Goal: Information Seeking & Learning: Learn about a topic

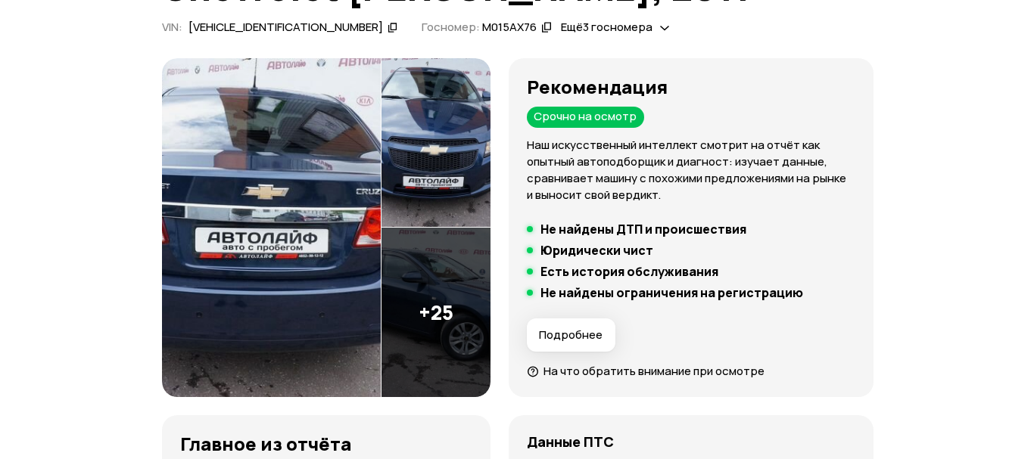
scroll to position [147, 0]
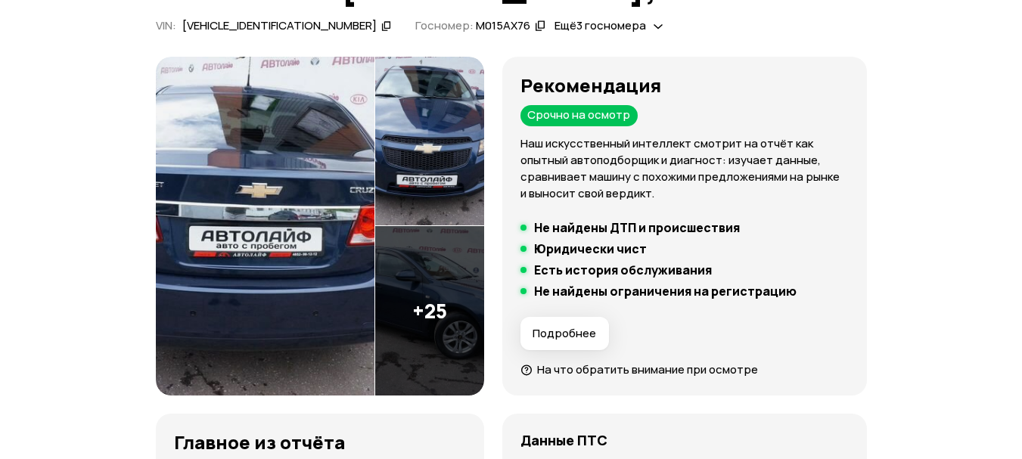
click at [459, 333] on img at bounding box center [429, 311] width 109 height 170
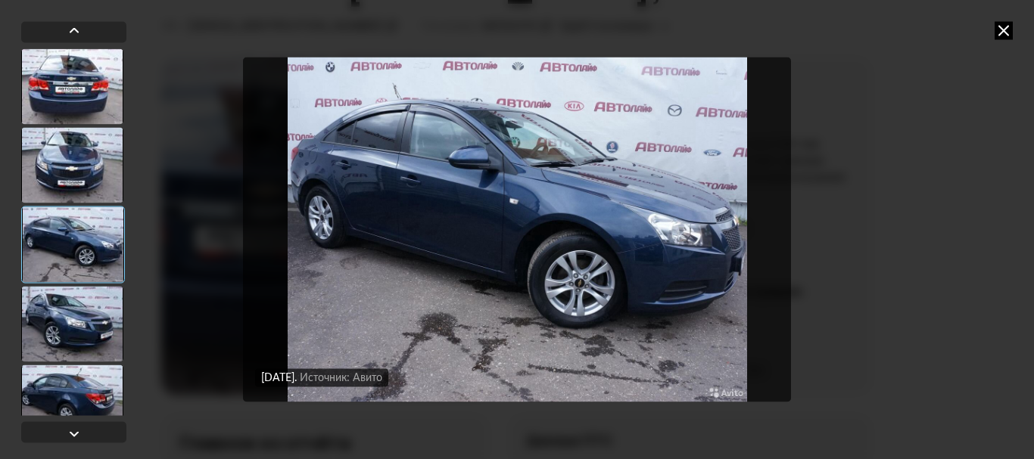
click at [646, 157] on img "Go to Slide 3" at bounding box center [517, 230] width 548 height 344
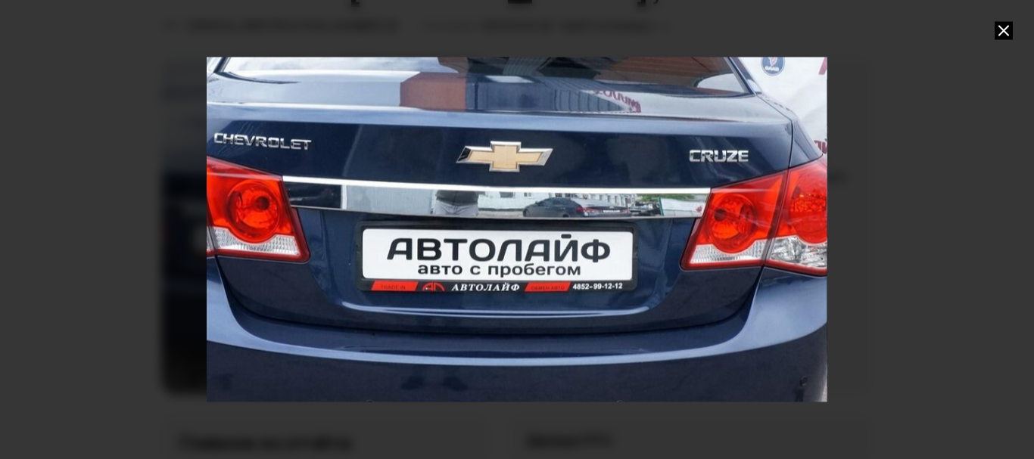
click at [0, 179] on div at bounding box center [517, 229] width 1034 height 459
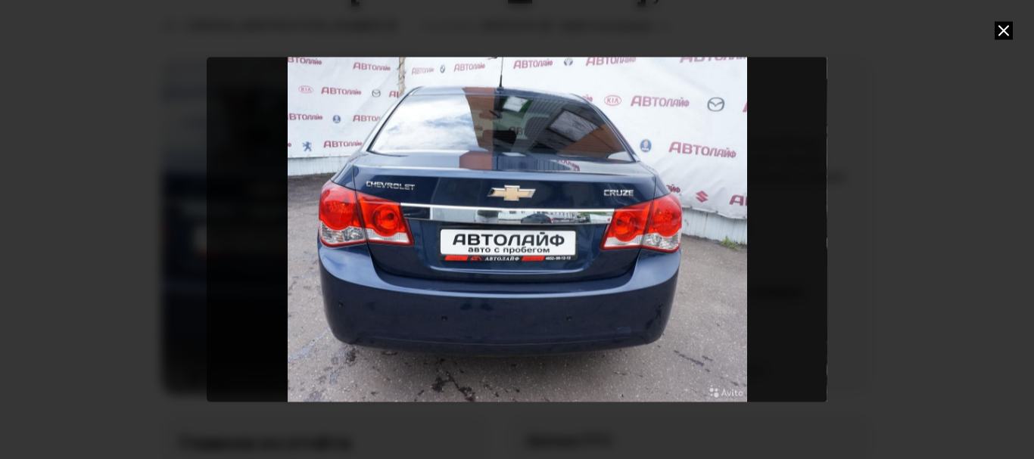
click at [998, 30] on icon at bounding box center [1003, 30] width 18 height 18
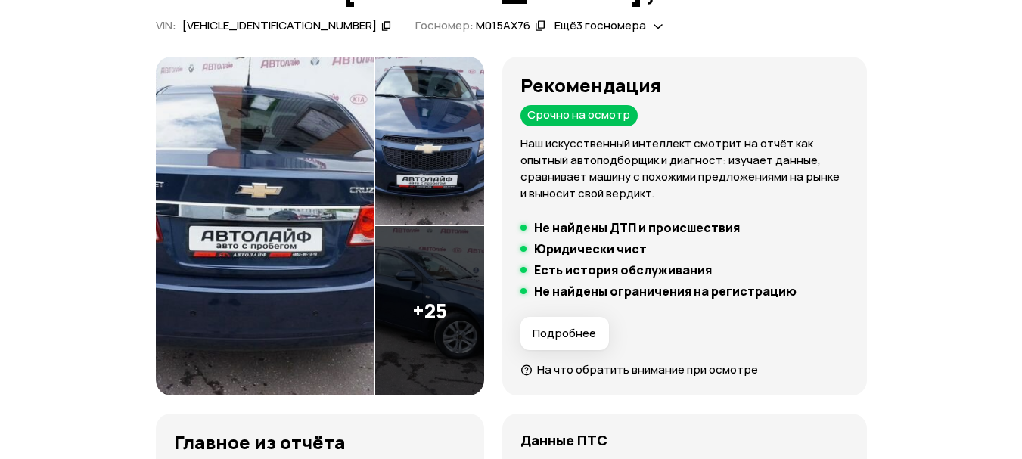
click at [446, 340] on img at bounding box center [429, 311] width 109 height 170
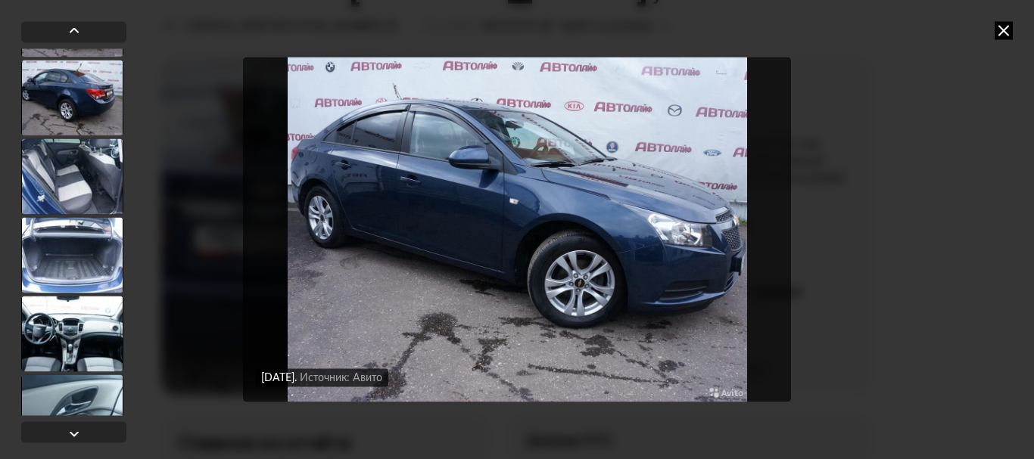
scroll to position [306, 0]
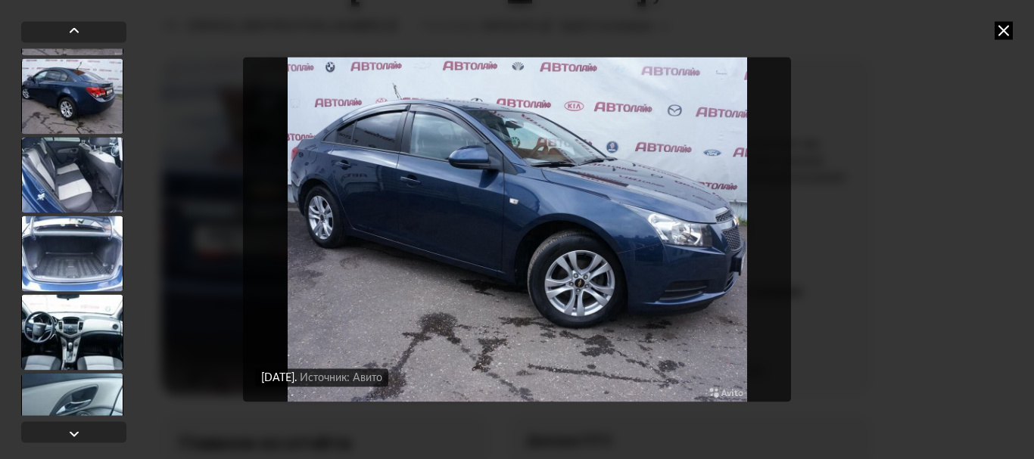
click at [88, 356] on div at bounding box center [72, 332] width 102 height 76
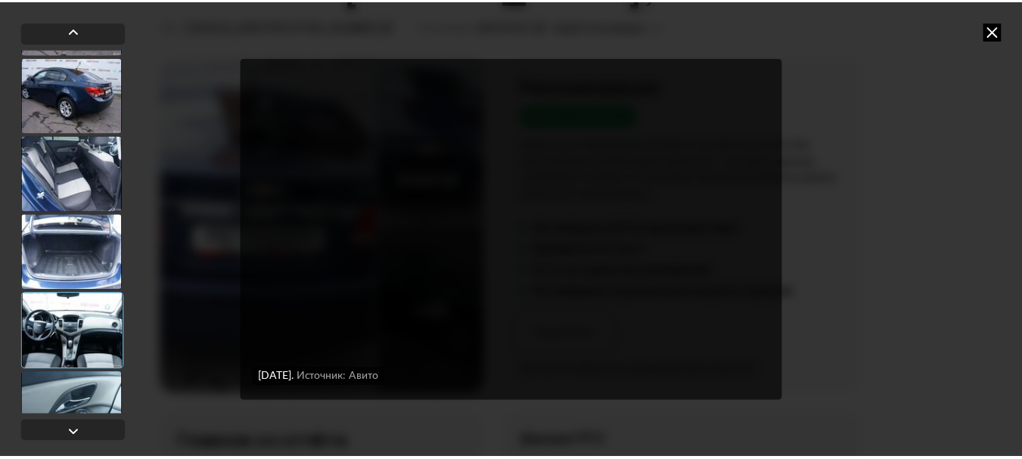
scroll to position [305, 0]
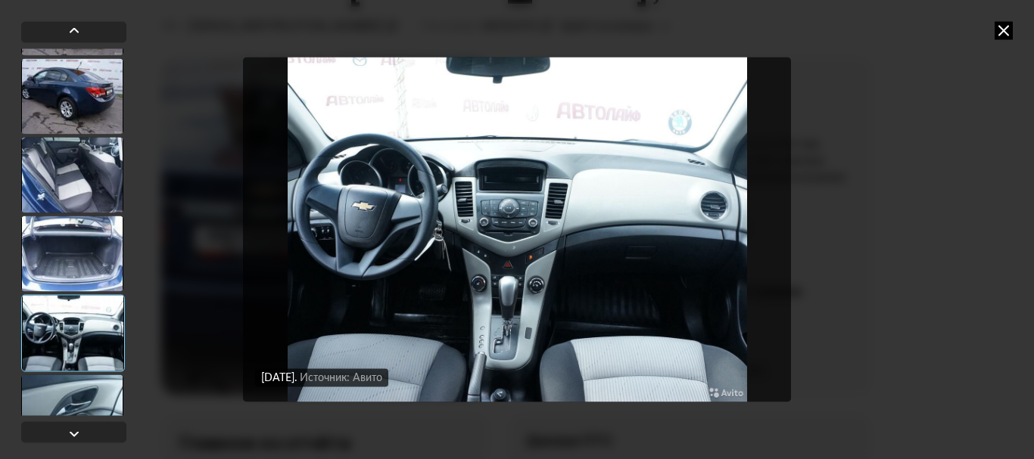
click at [527, 250] on img "Go to Slide 8" at bounding box center [517, 230] width 548 height 344
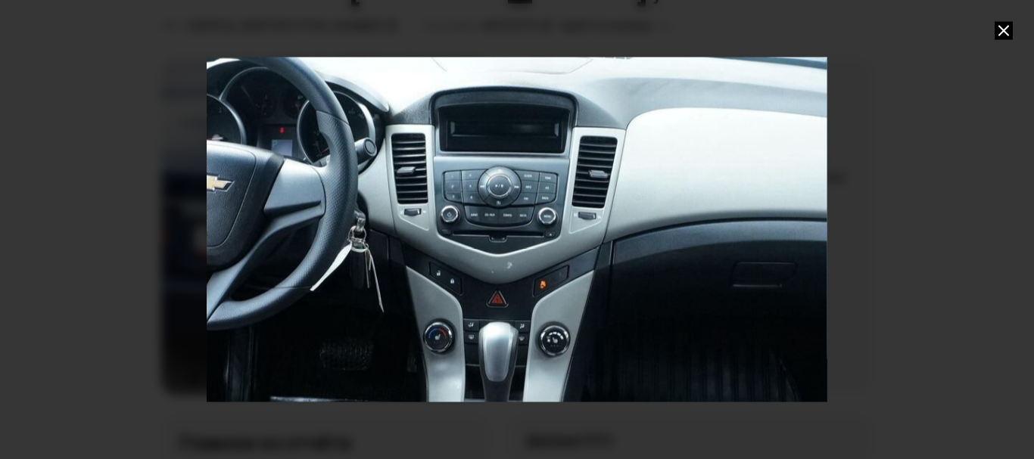
click at [527, 251] on div "Go to Slide 8" at bounding box center [516, 229] width 1240 height 689
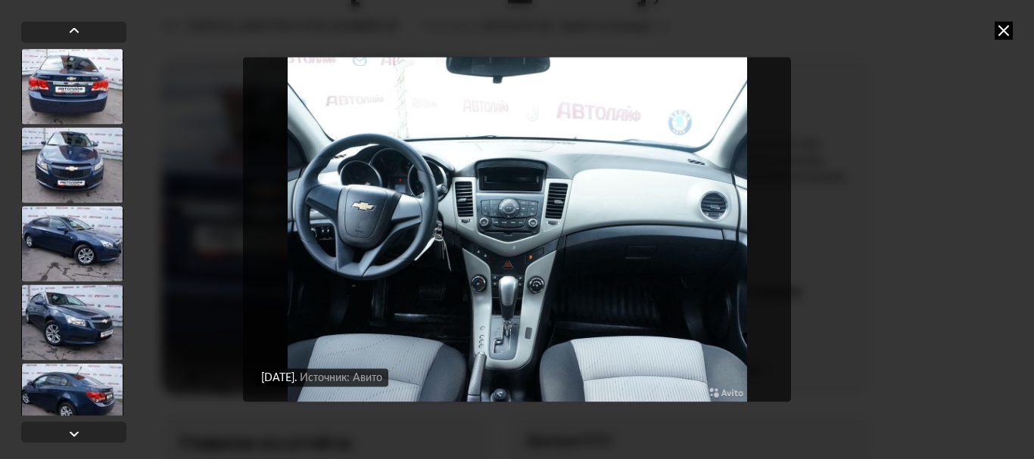
click at [997, 26] on icon at bounding box center [1003, 30] width 18 height 18
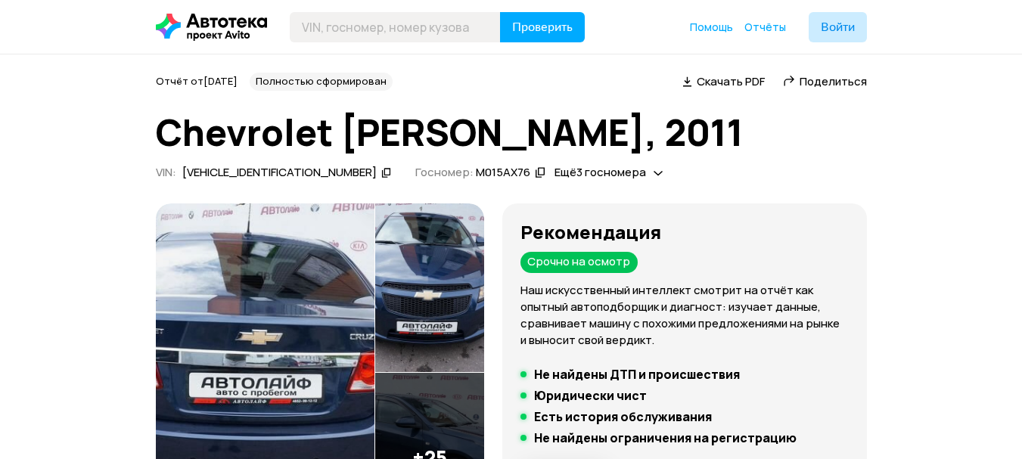
click at [406, 159] on div "Отчёт от 8 сентября 2025 года Полностью сформирован   Скачать PDF   Поделиться …" at bounding box center [511, 129] width 711 height 113
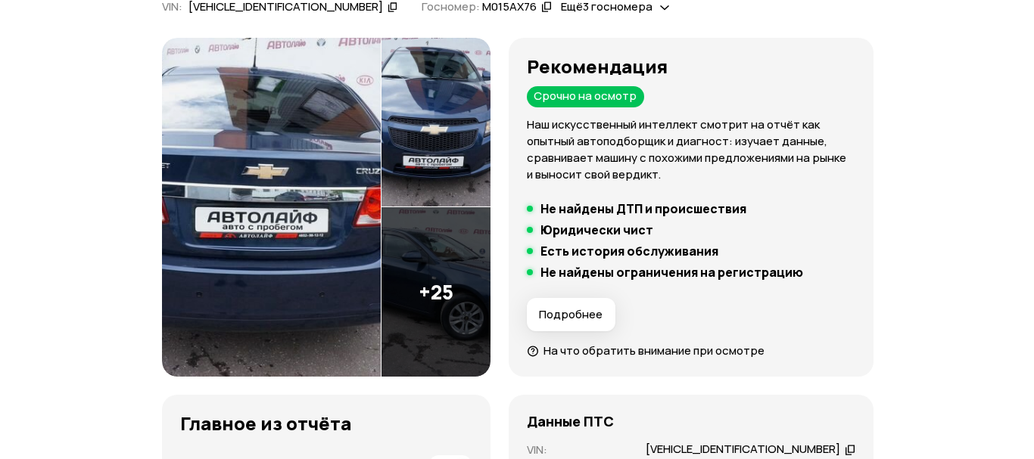
scroll to position [165, 0]
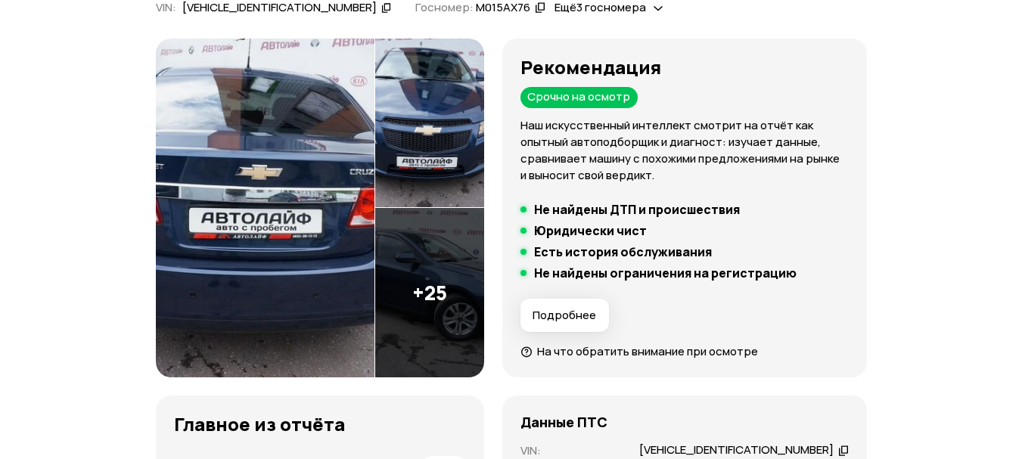
click at [474, 335] on img at bounding box center [429, 293] width 109 height 170
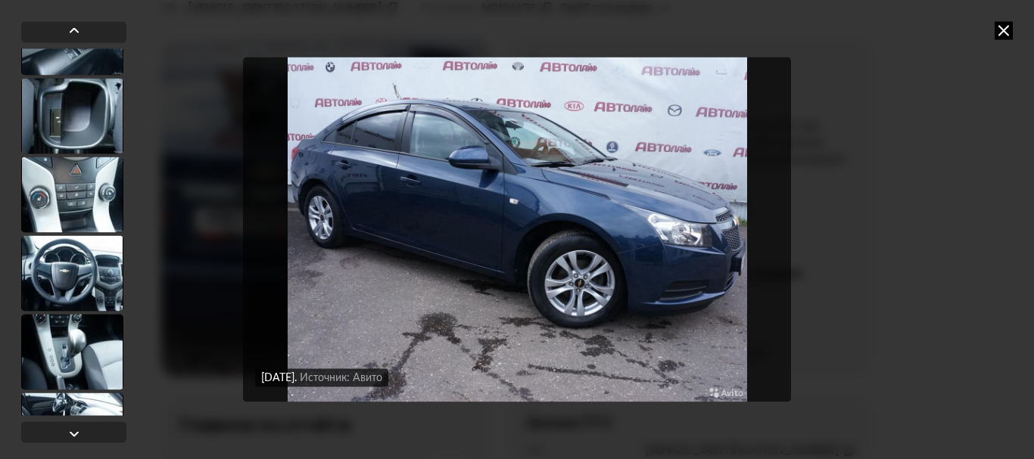
scroll to position [643, 0]
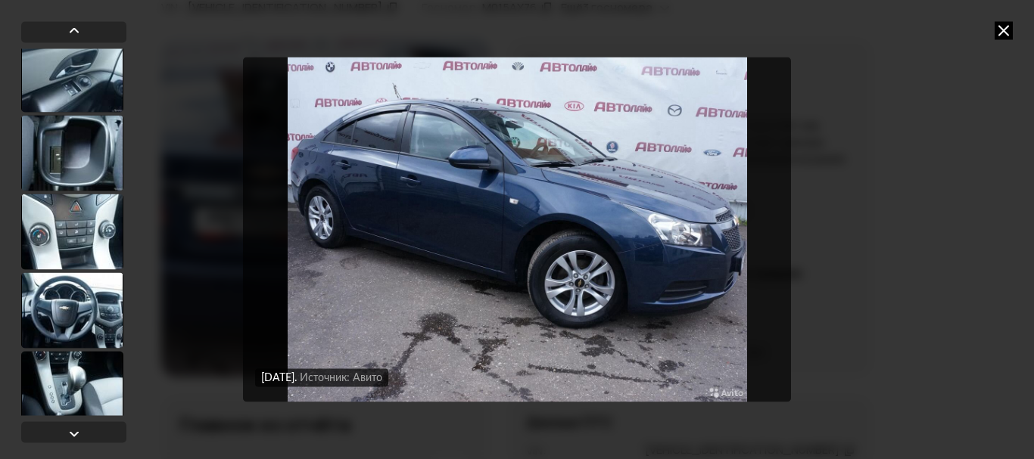
click at [74, 164] on div at bounding box center [72, 153] width 102 height 76
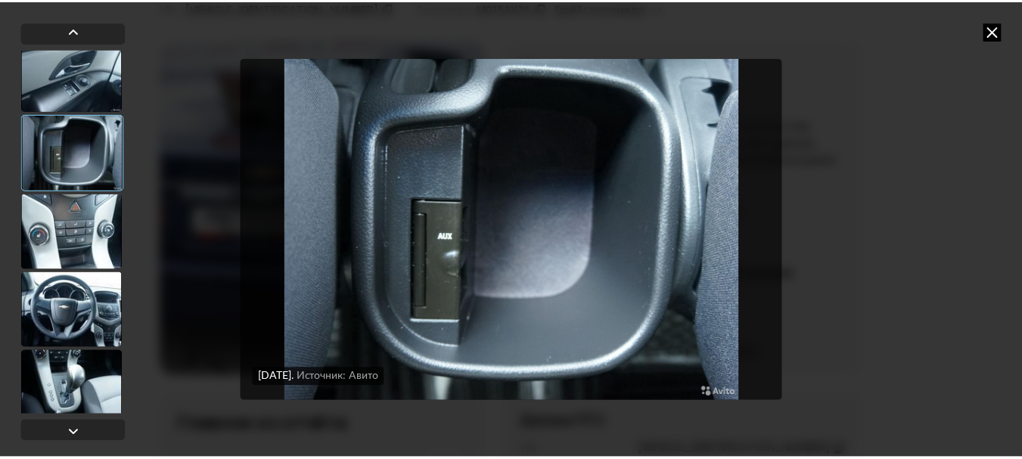
scroll to position [642, 0]
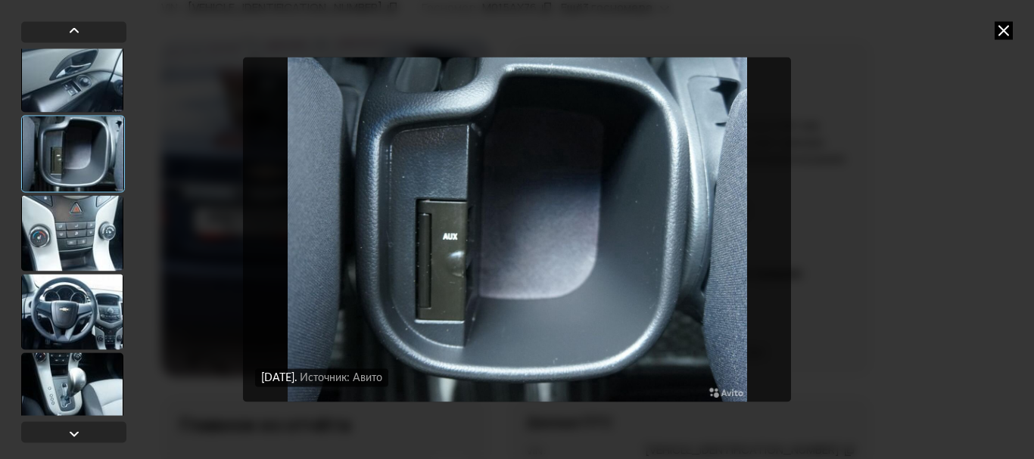
click at [89, 232] on div at bounding box center [72, 233] width 102 height 76
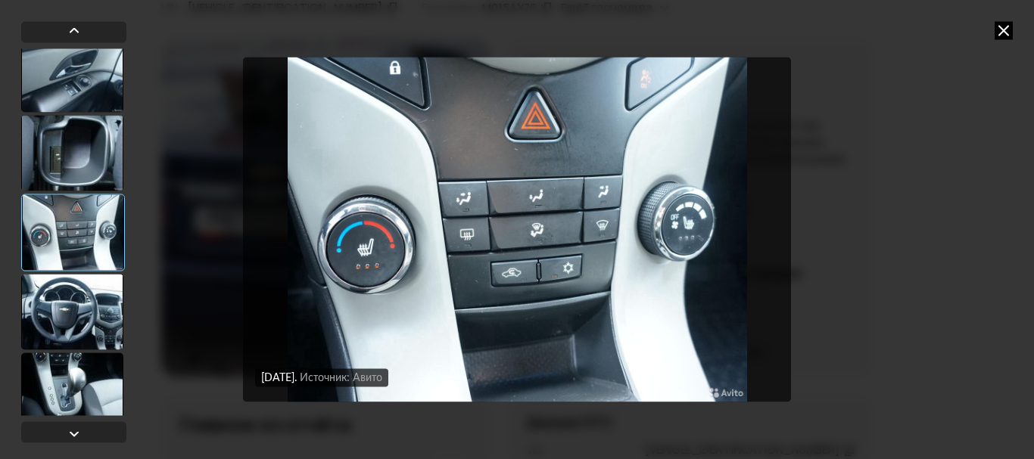
click at [68, 291] on div at bounding box center [72, 312] width 102 height 76
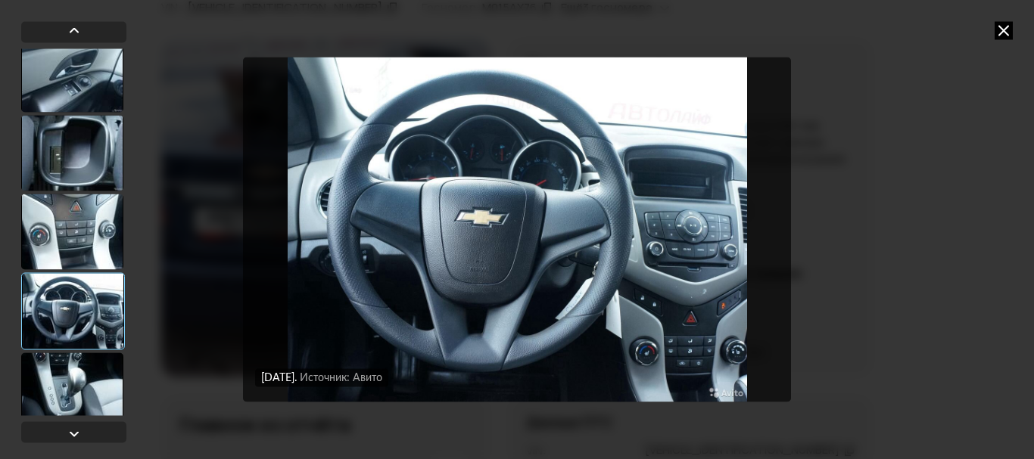
click at [1001, 29] on icon at bounding box center [1003, 30] width 18 height 18
